Goal: Transaction & Acquisition: Purchase product/service

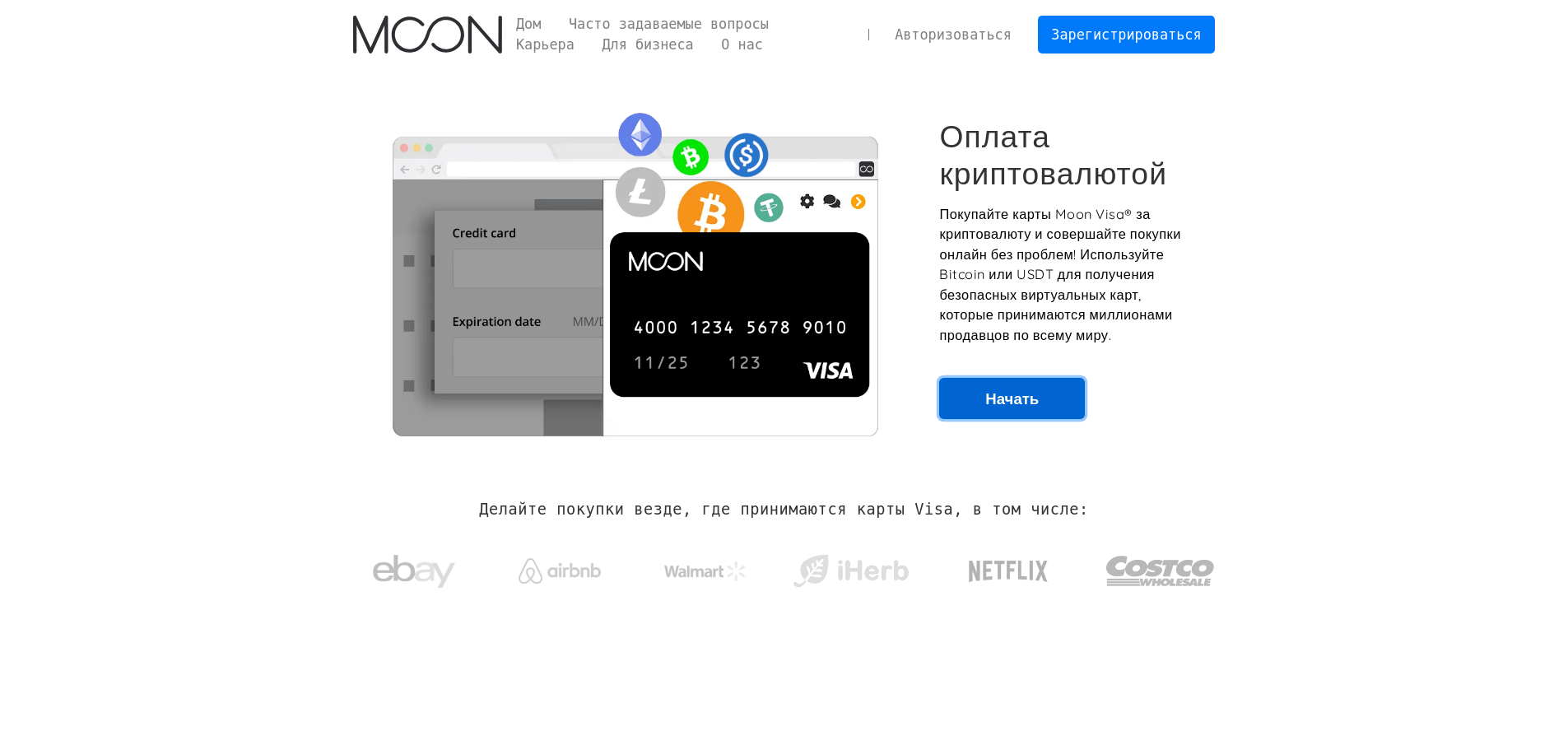
click at [1010, 403] on font "Начать" at bounding box center [1012, 398] width 53 height 20
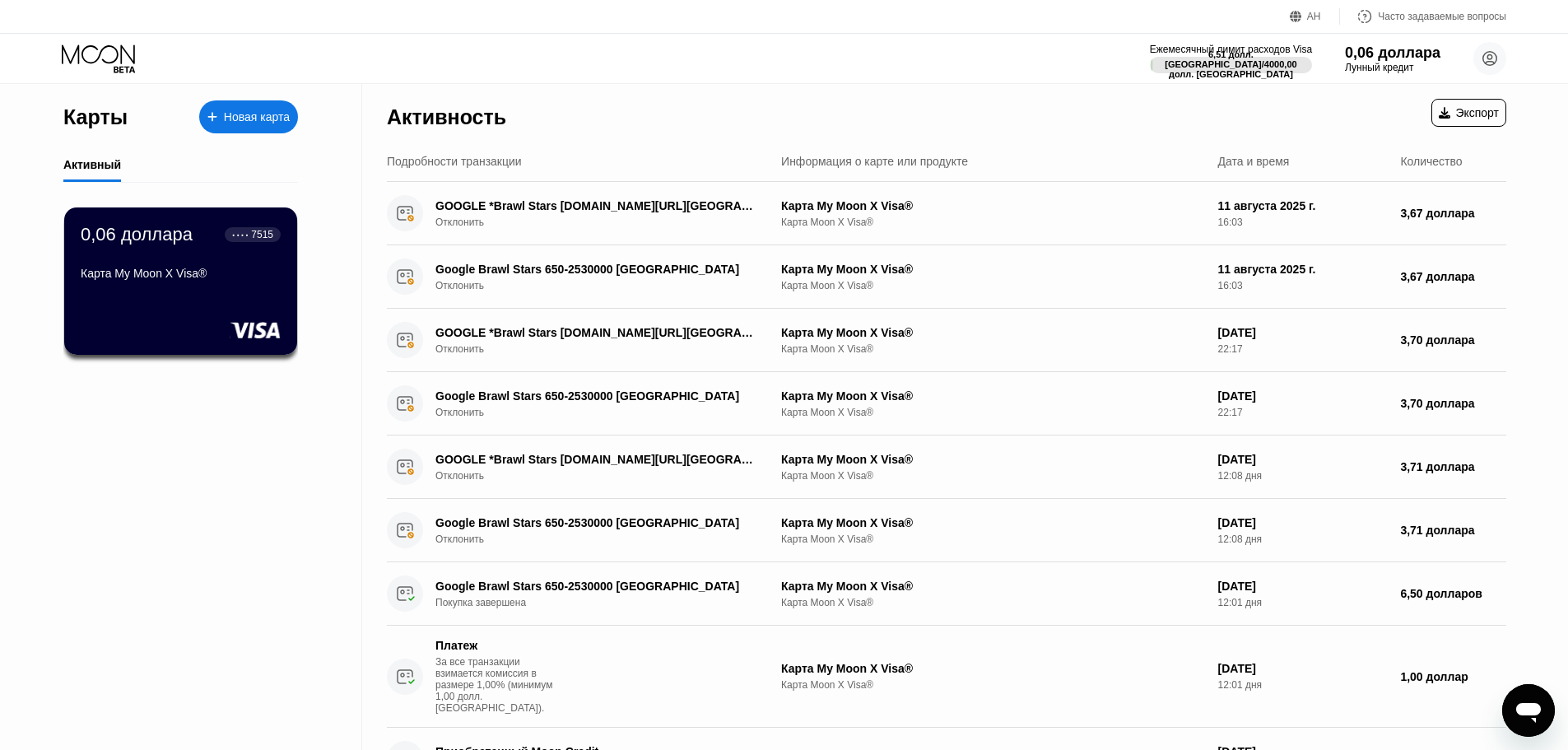
click at [93, 50] on icon at bounding box center [100, 59] width 76 height 29
click at [100, 52] on icon at bounding box center [98, 54] width 73 height 19
click at [99, 52] on icon at bounding box center [98, 54] width 73 height 19
click at [218, 117] on div at bounding box center [220, 117] width 7 height 14
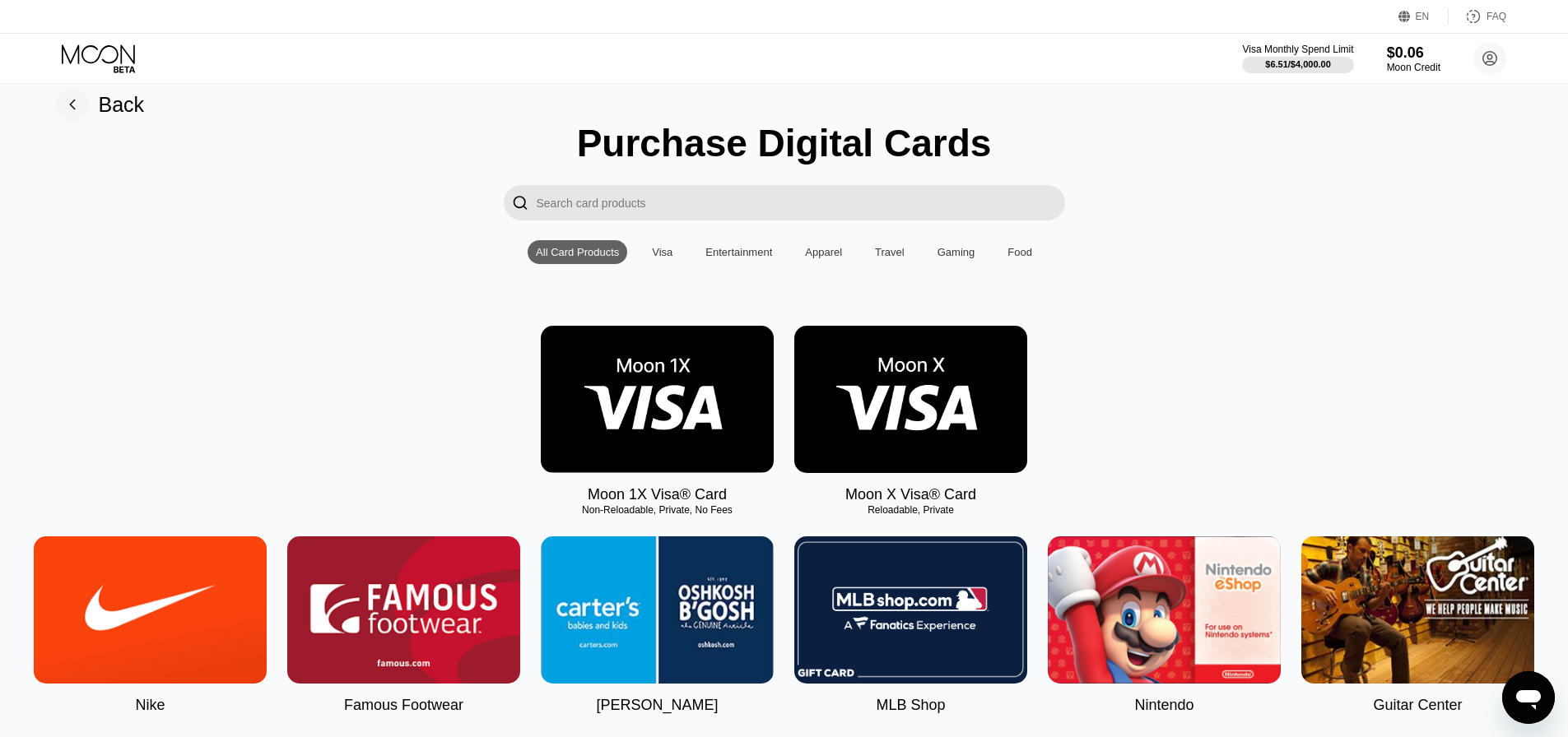
scroll to position [15, 0]
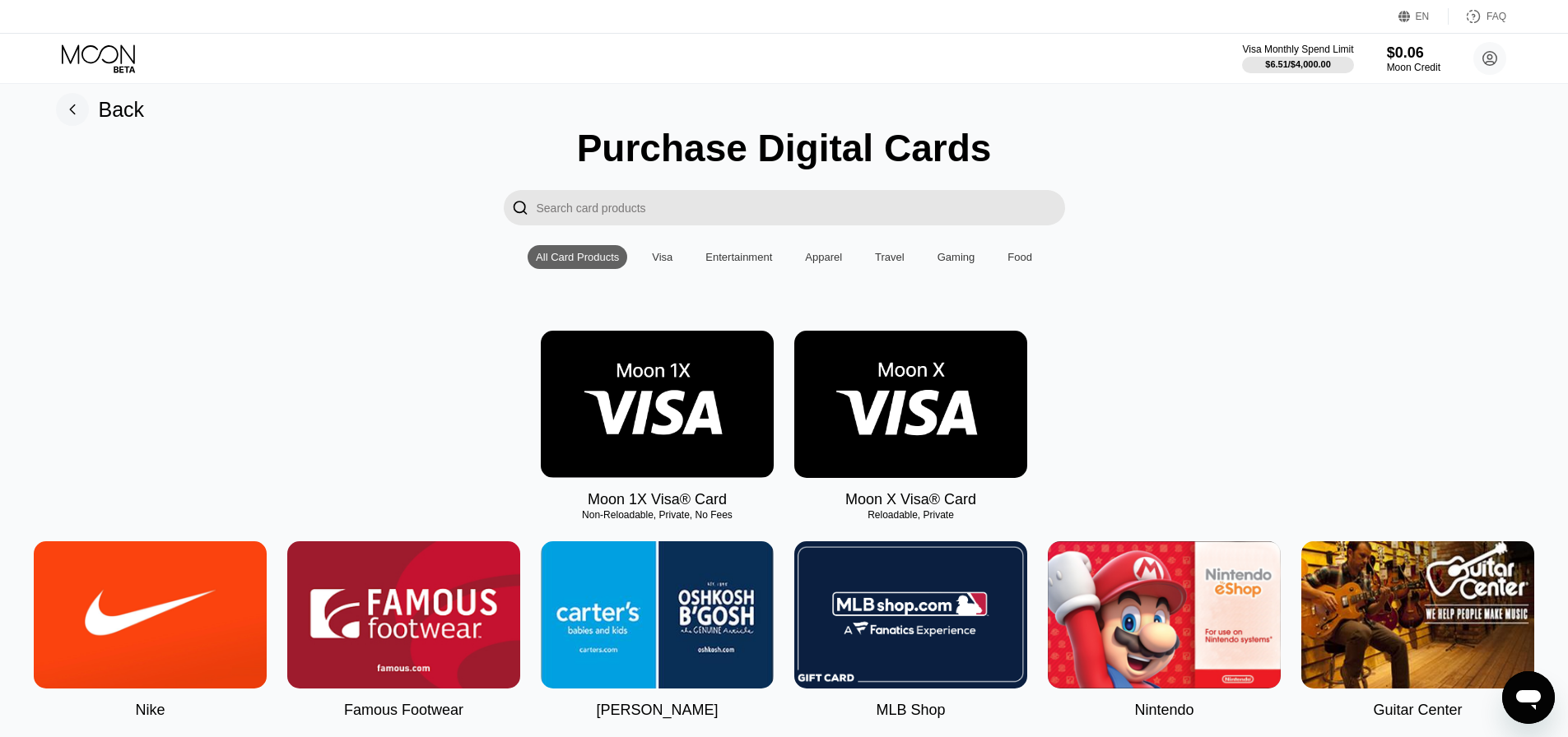
click at [732, 263] on div "Entertainment" at bounding box center [738, 256] width 67 height 12
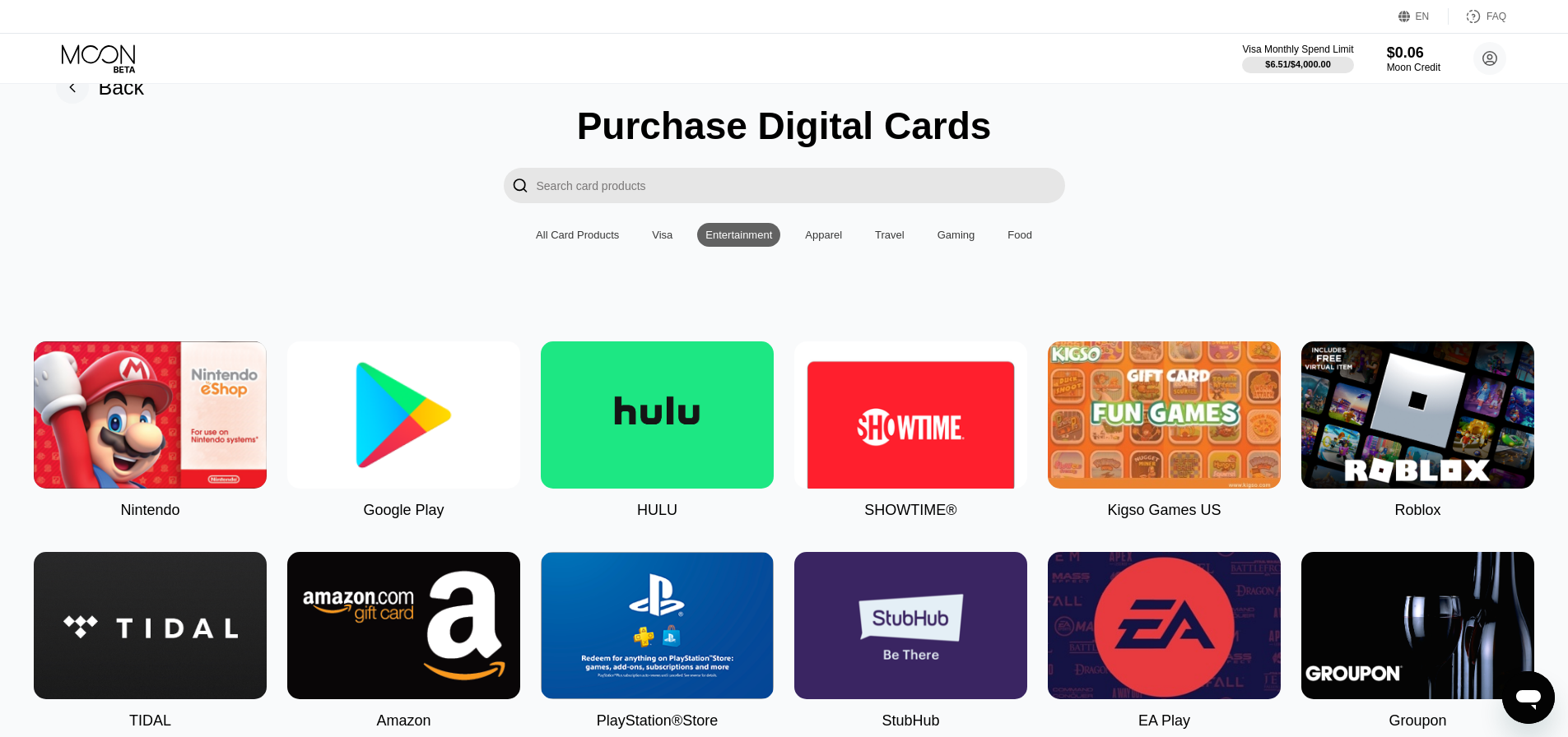
scroll to position [0, 0]
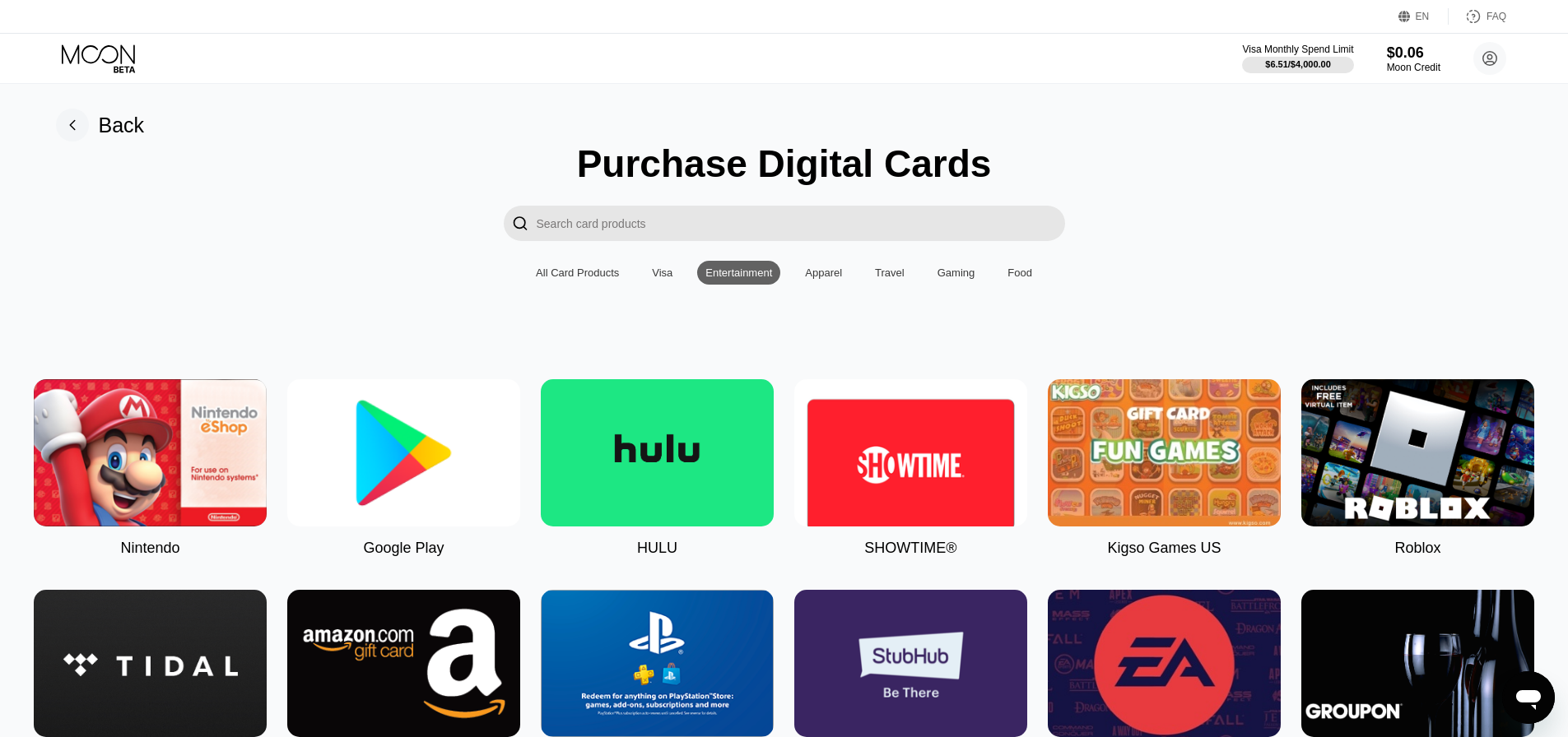
click at [959, 277] on div "Gaming" at bounding box center [957, 273] width 38 height 12
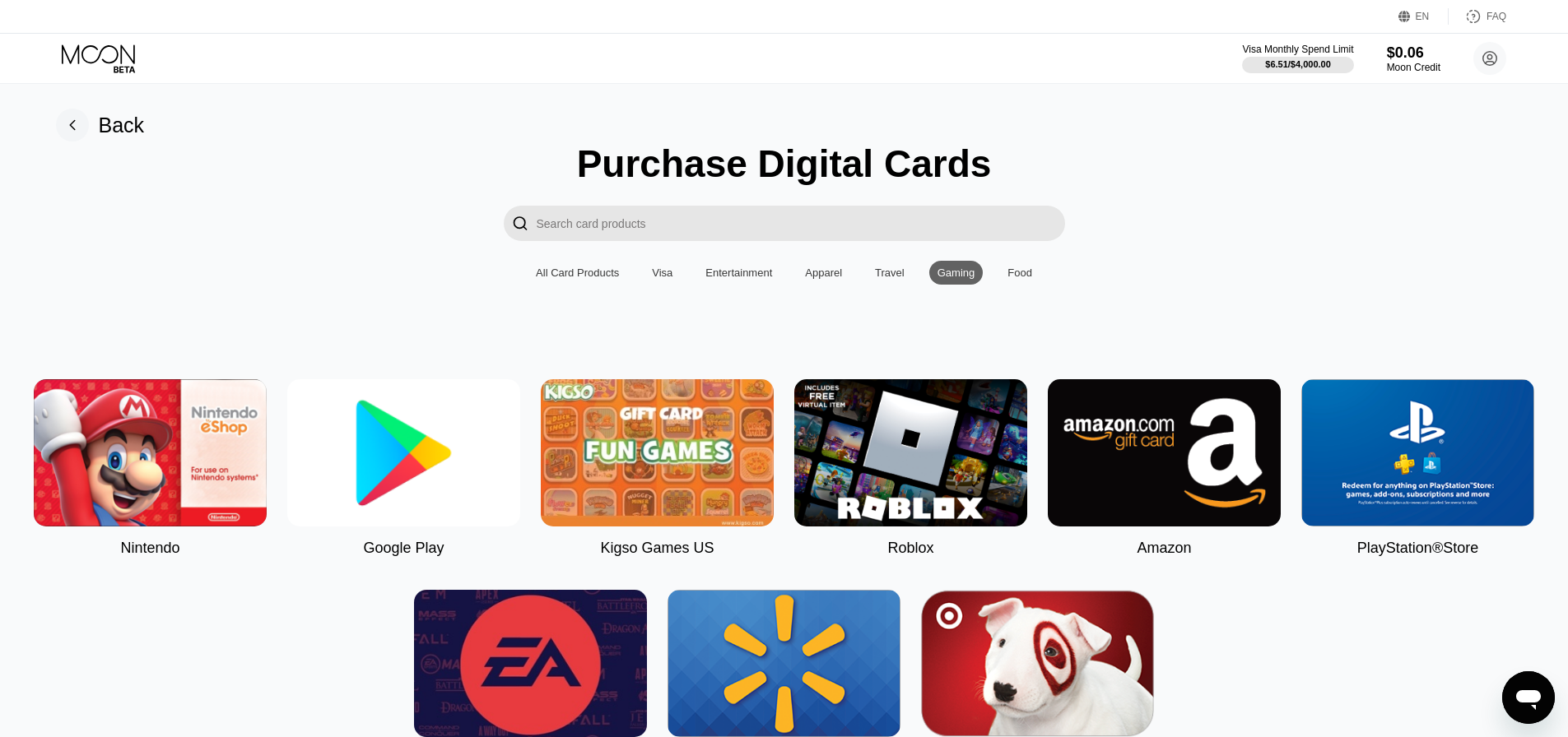
click at [1007, 275] on div "Food" at bounding box center [1020, 273] width 25 height 12
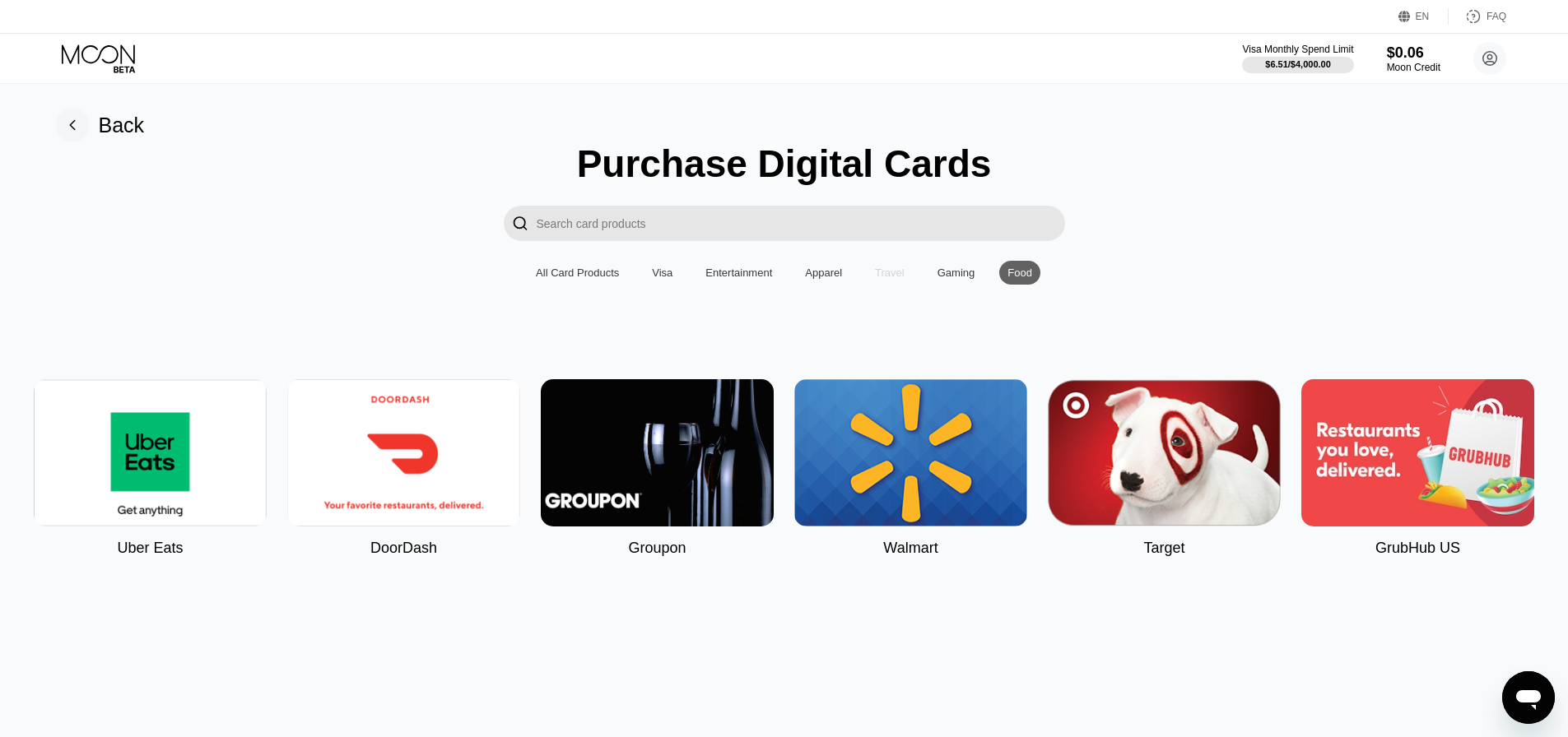
click at [897, 279] on div "Travel" at bounding box center [889, 273] width 30 height 12
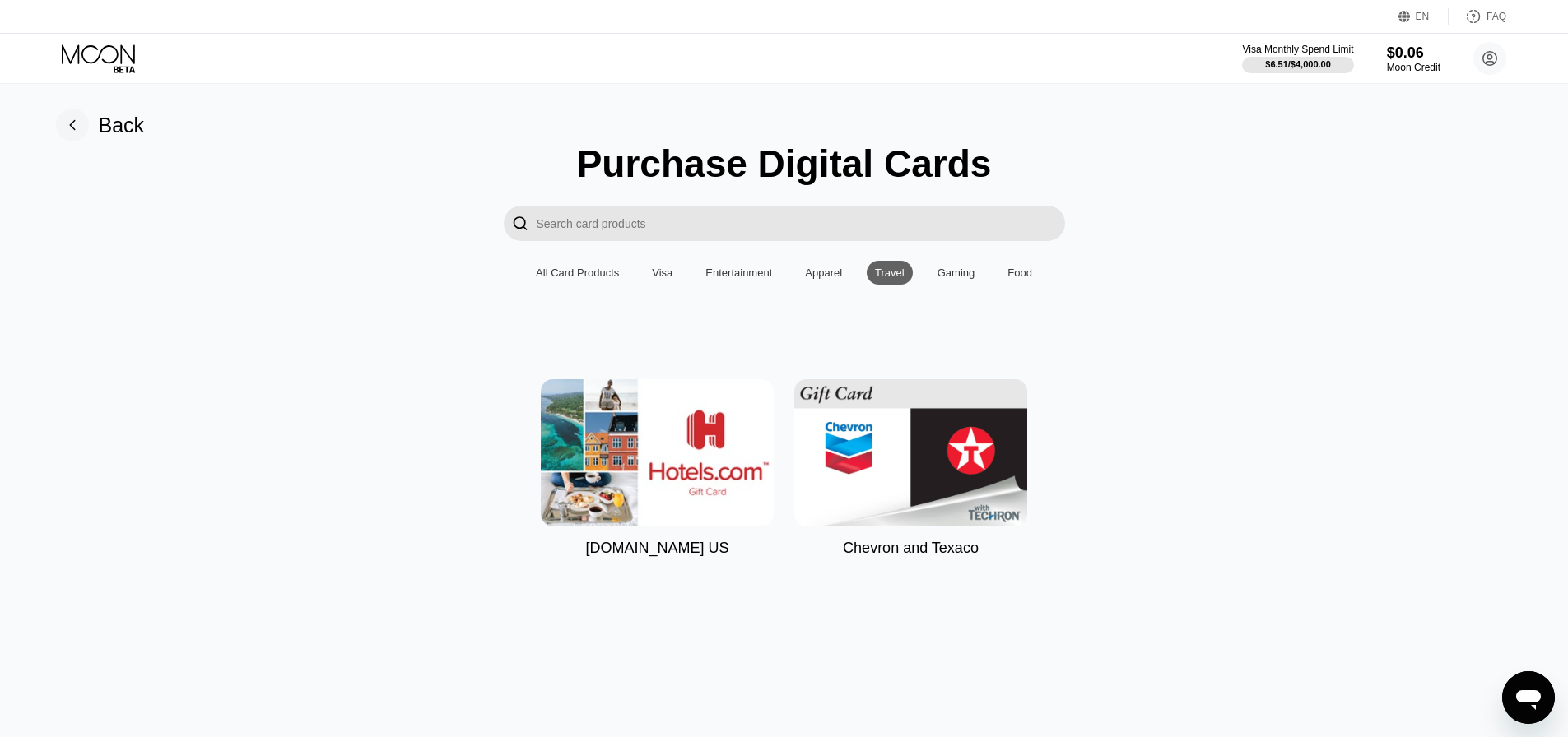
click at [1023, 279] on div "Food" at bounding box center [1020, 273] width 25 height 12
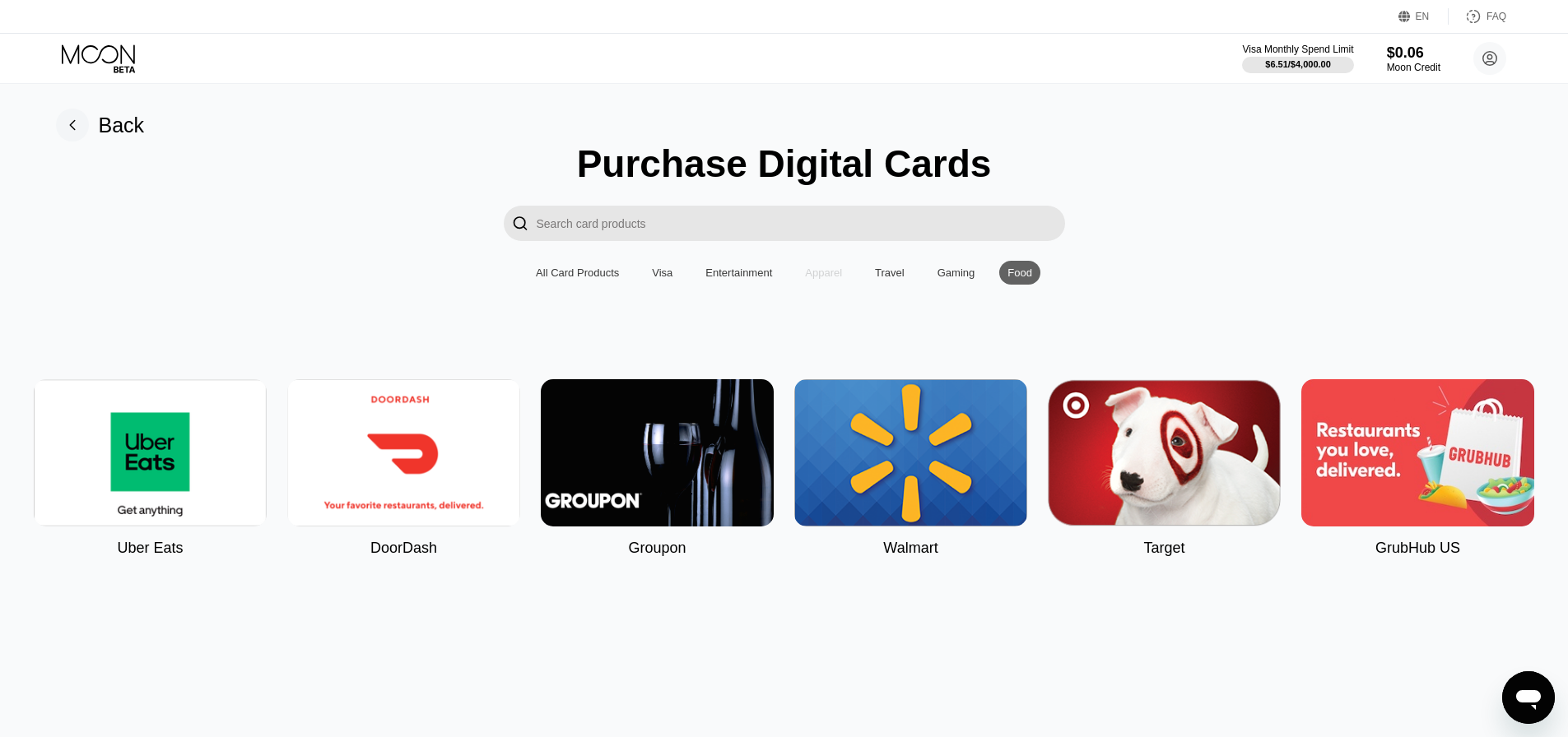
click at [815, 277] on div "Apparel" at bounding box center [823, 273] width 37 height 12
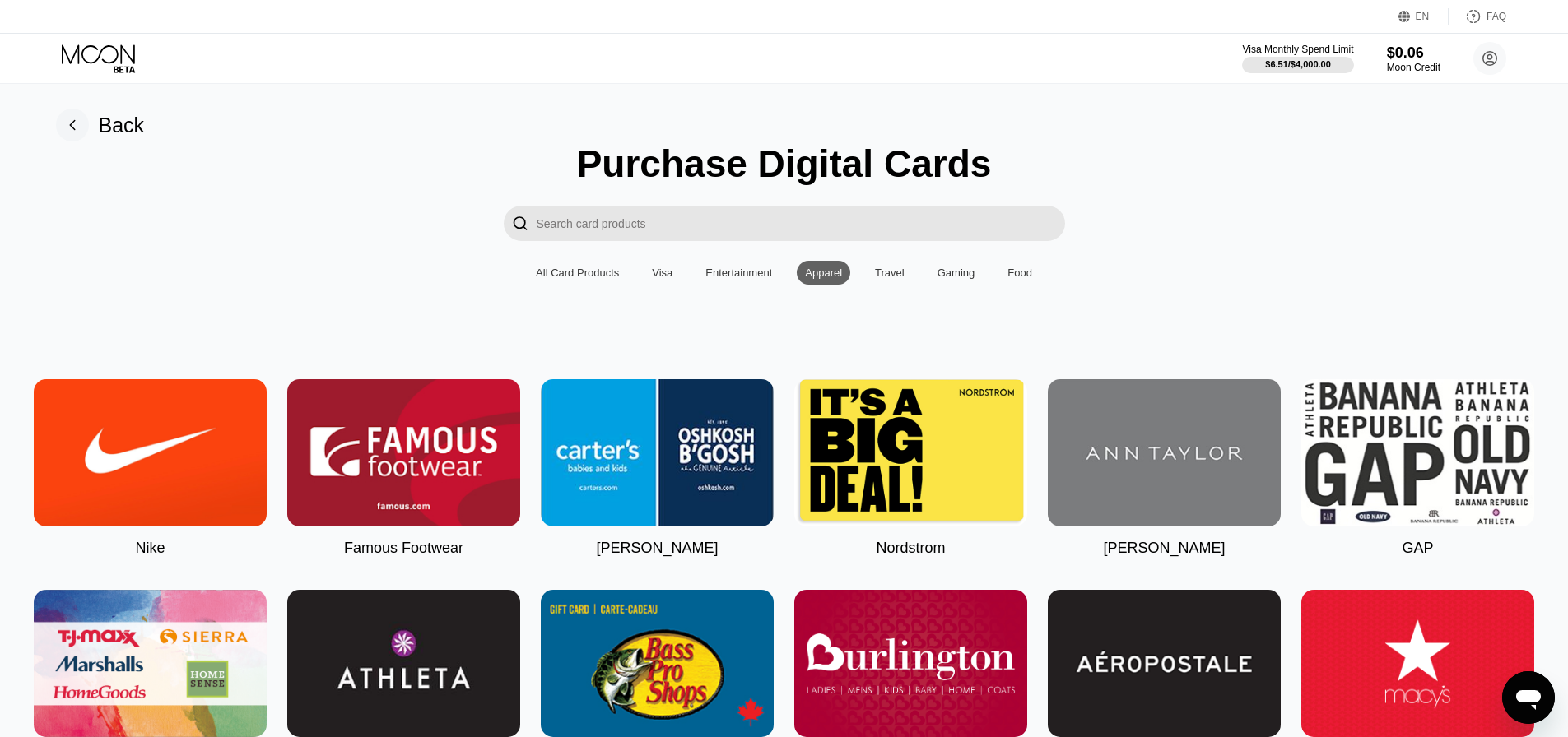
click at [748, 278] on div "Entertainment" at bounding box center [738, 273] width 67 height 12
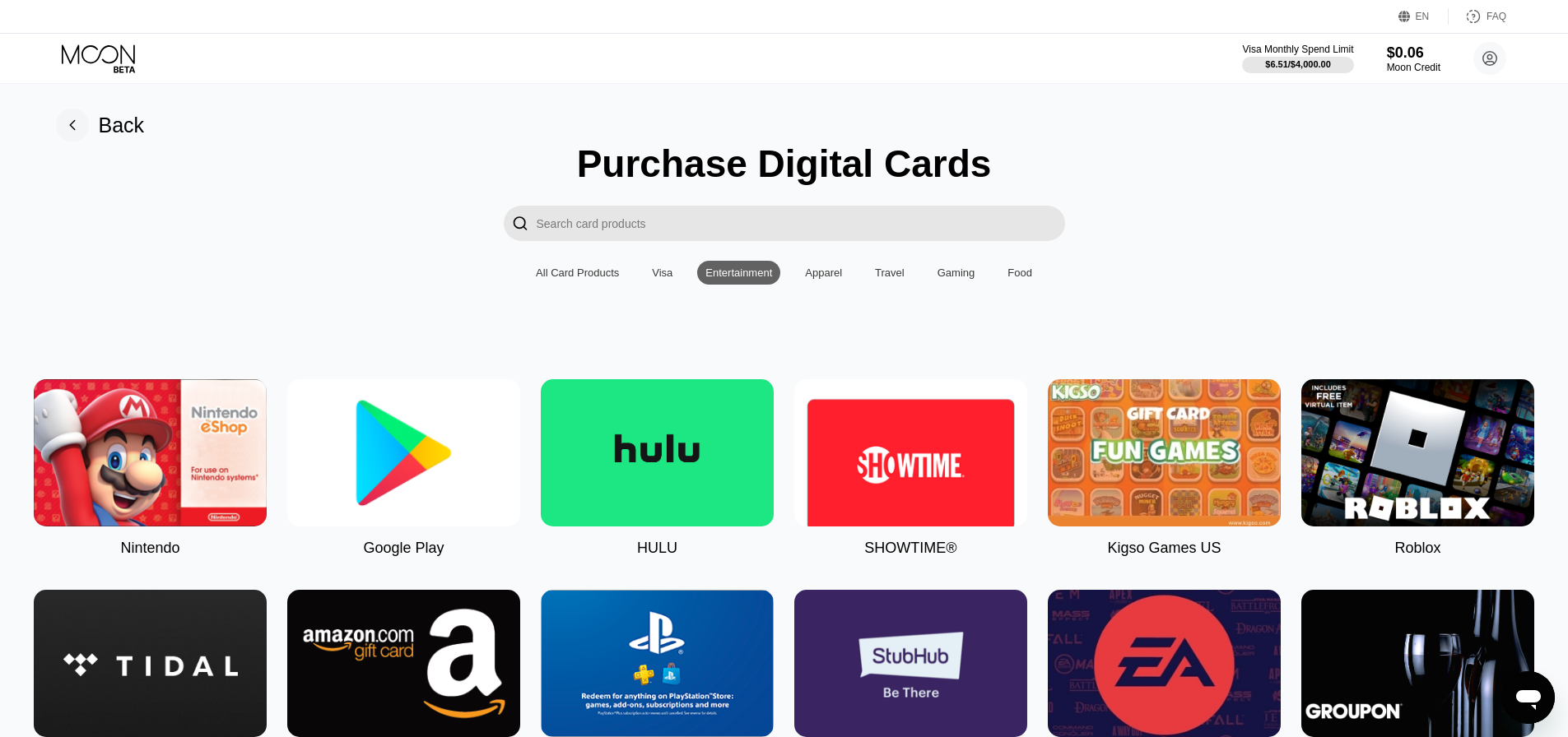
click at [665, 222] on input "Search card products" at bounding box center [801, 223] width 528 height 35
click at [654, 275] on div "Visa" at bounding box center [662, 273] width 21 height 12
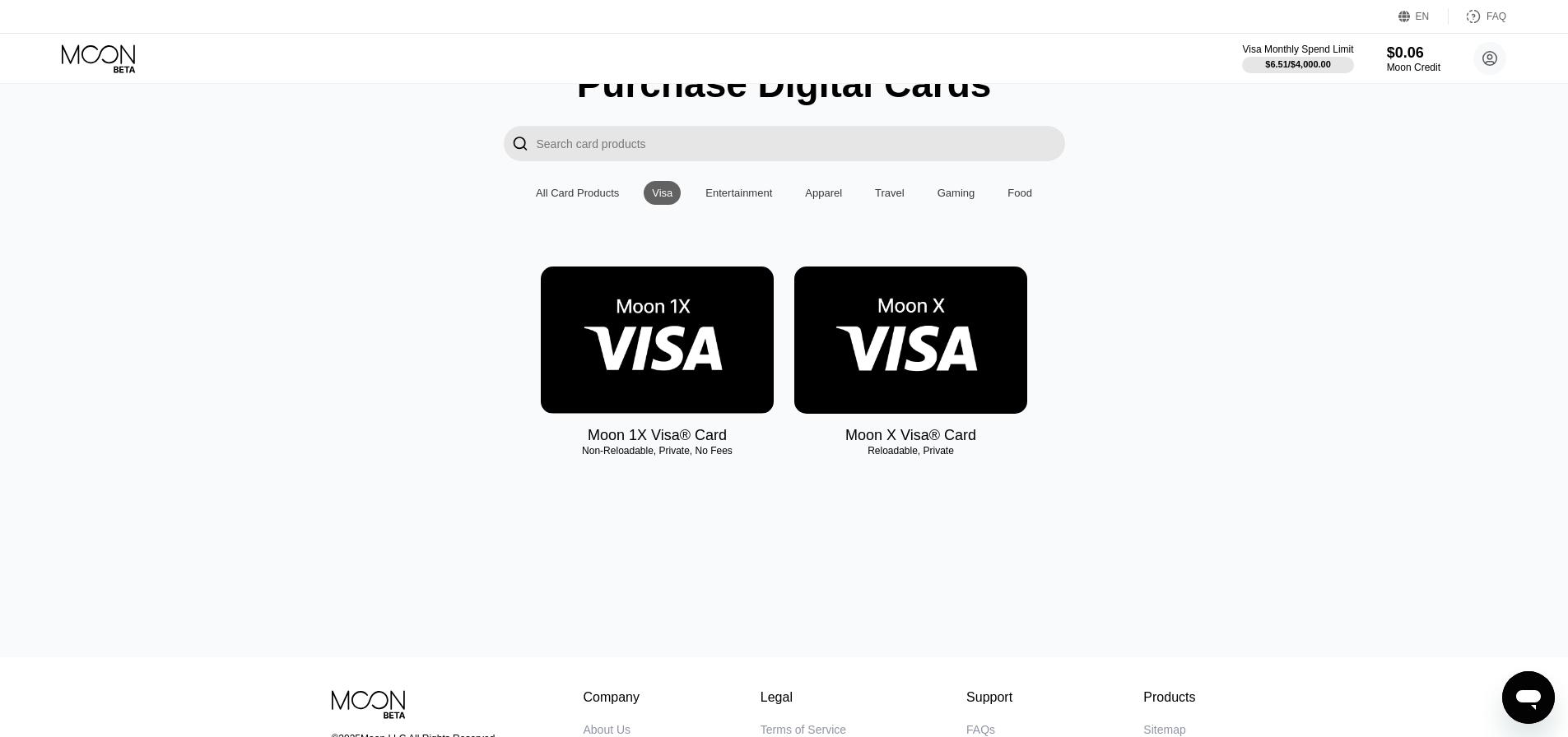
scroll to position [82, 0]
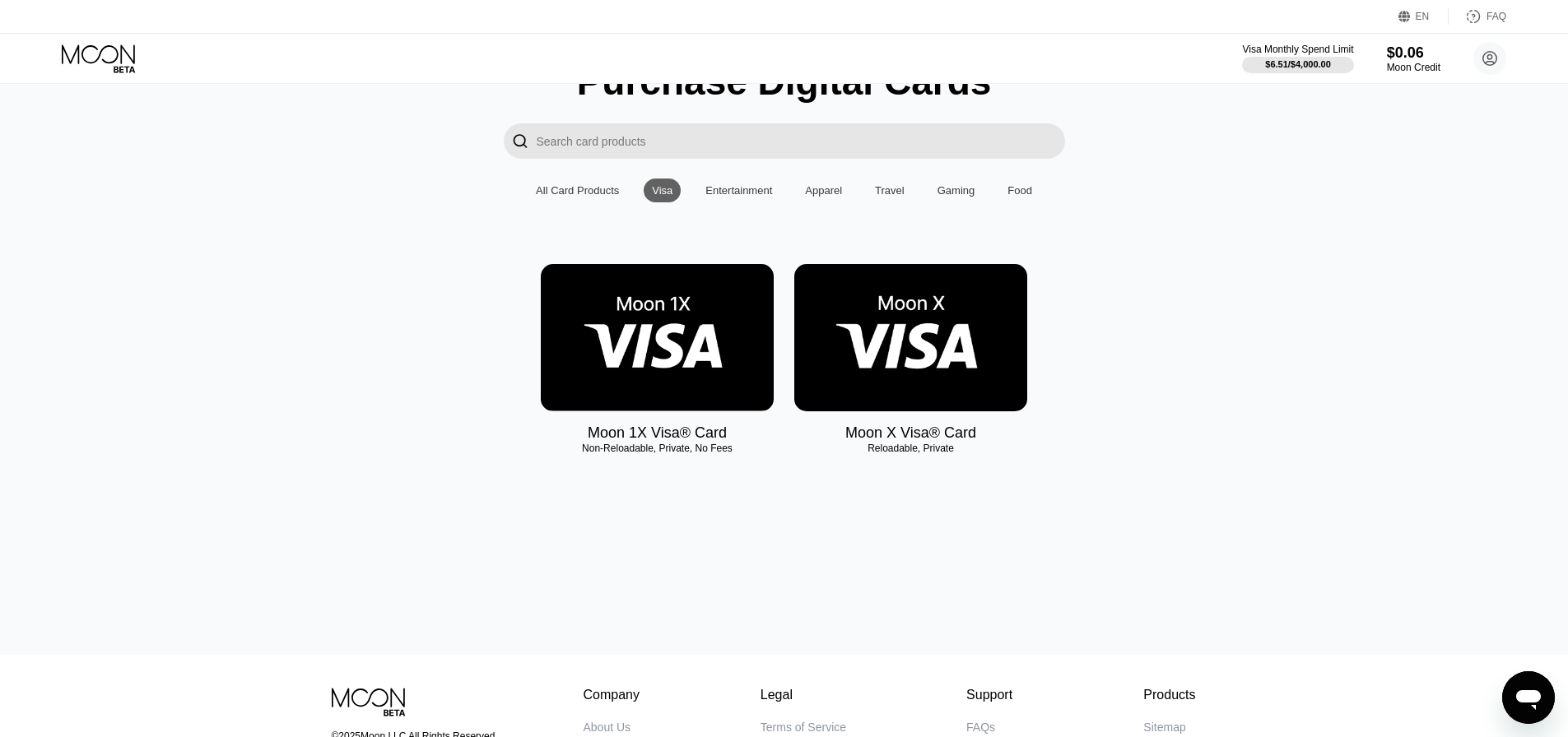
click at [557, 159] on input "Search card products" at bounding box center [801, 140] width 528 height 35
click at [559, 193] on div "All Card Products" at bounding box center [577, 190] width 83 height 12
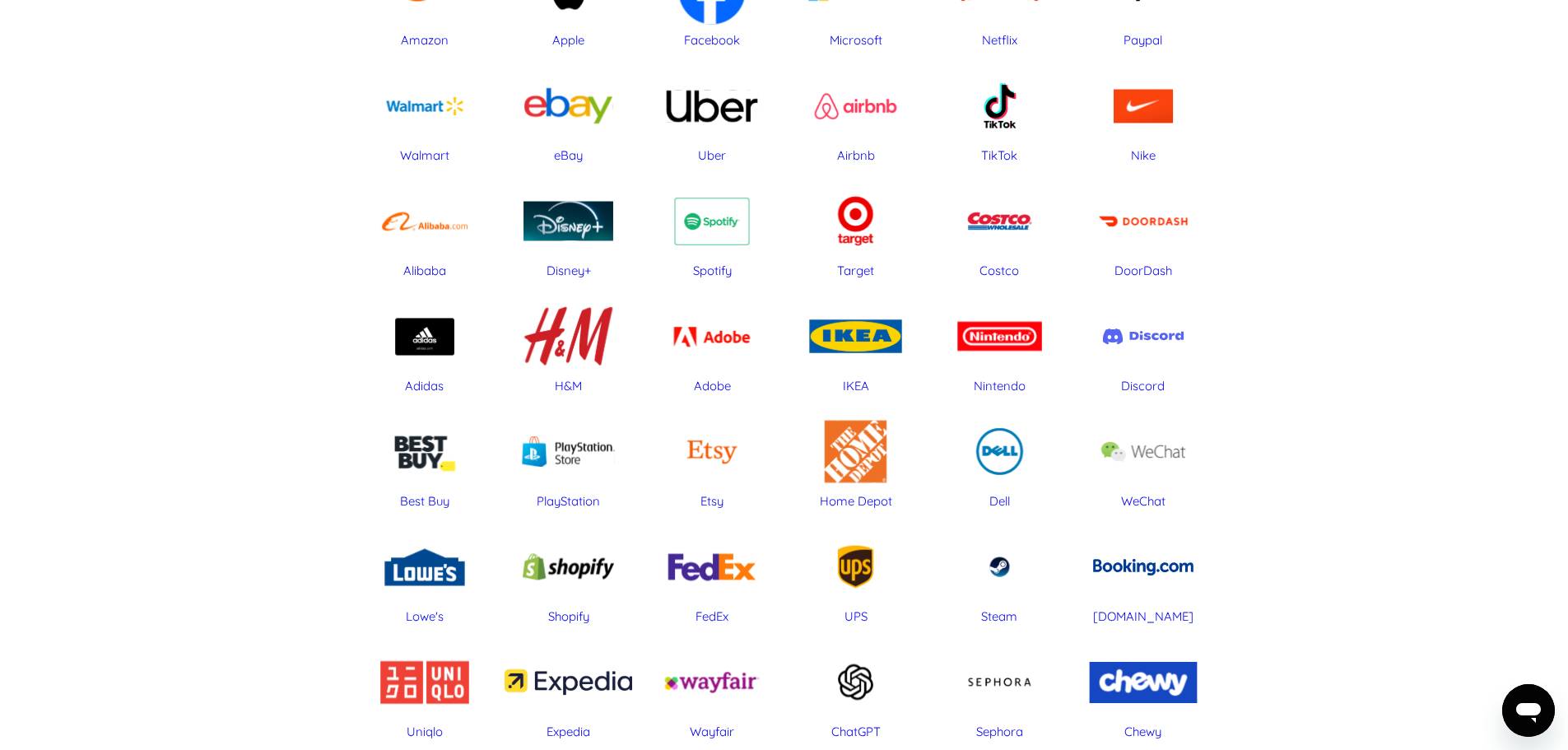
scroll to position [283, 0]
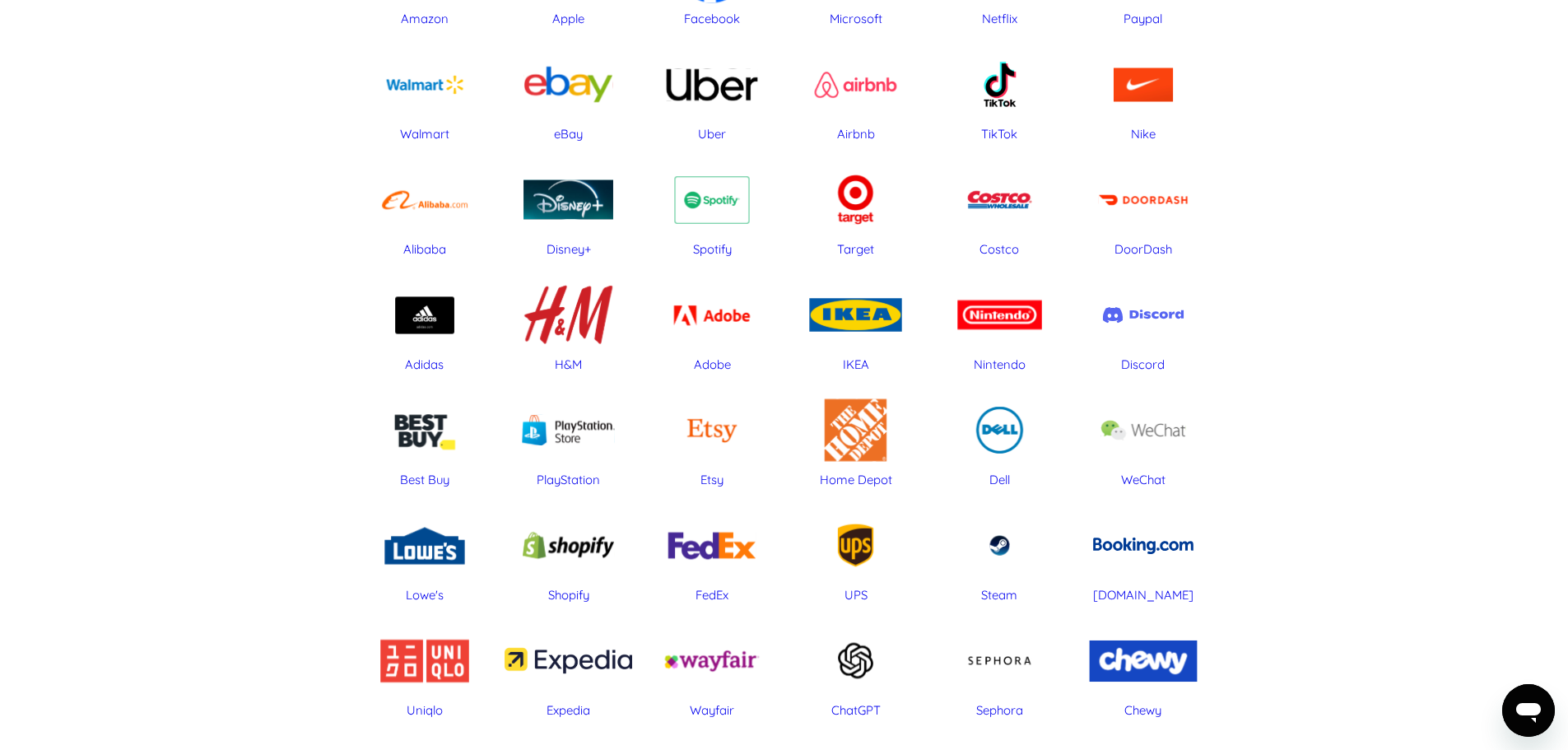
click at [1011, 533] on div "Steam" at bounding box center [1000, 545] width 128 height 82
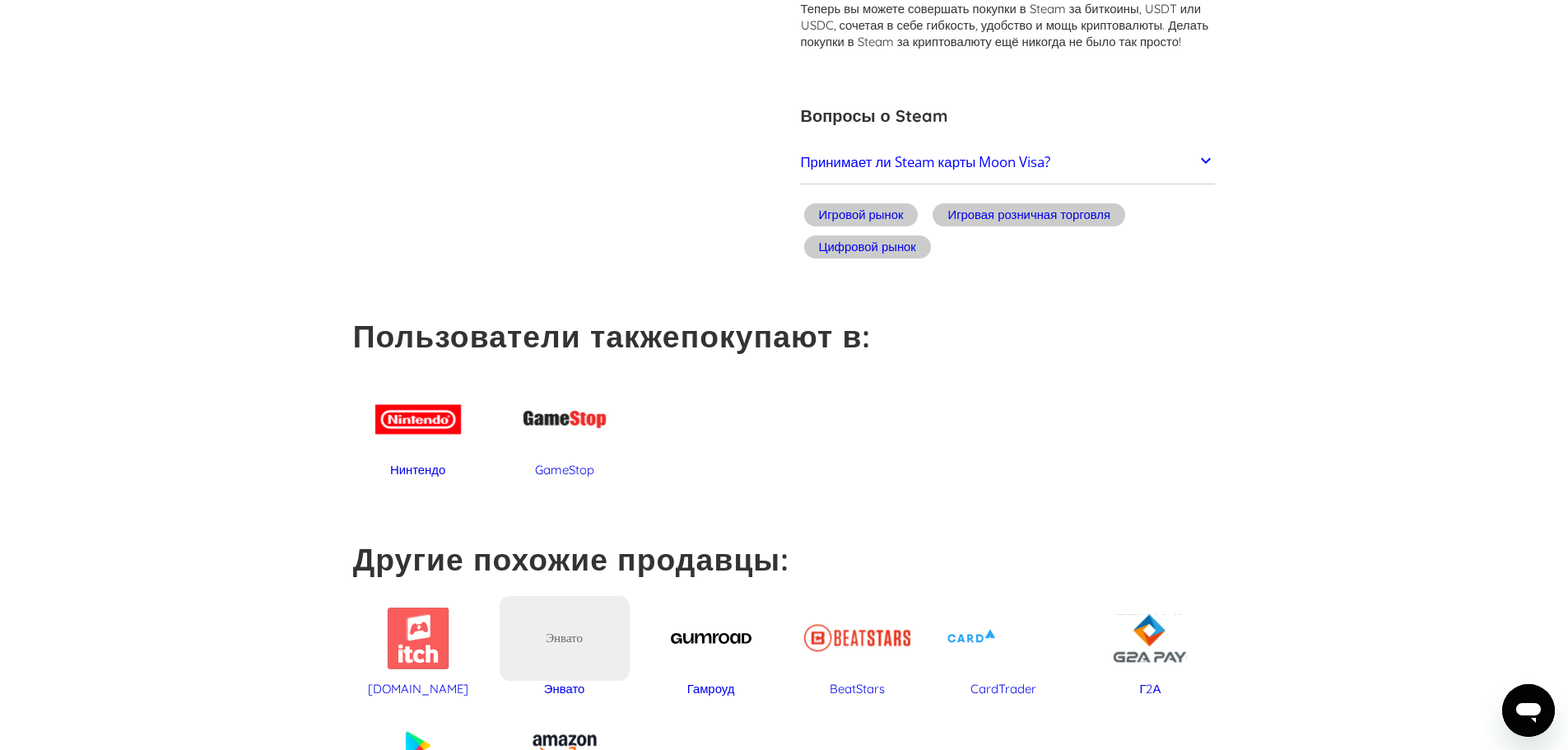
scroll to position [594, 0]
